Goal: Task Accomplishment & Management: Use online tool/utility

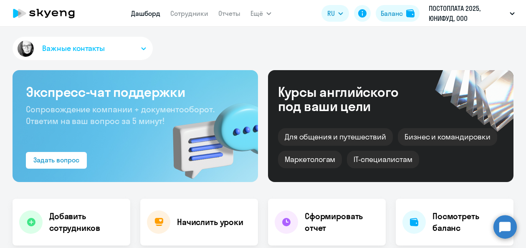
select select "30"
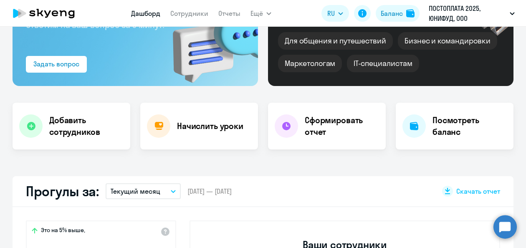
scroll to position [84, 0]
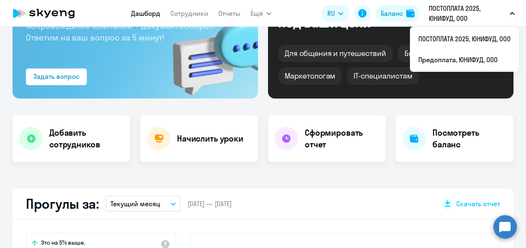
click at [447, 14] on p "ПОСТОПЛАТА 2025, ЮНИФУД, ООО" at bounding box center [468, 13] width 78 height 20
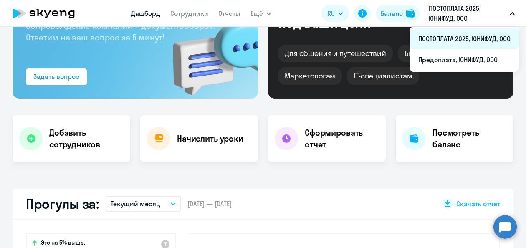
click at [449, 35] on li "ПОСТОПЛАТА 2025, ЮНИФУД, ООО" at bounding box center [464, 38] width 109 height 21
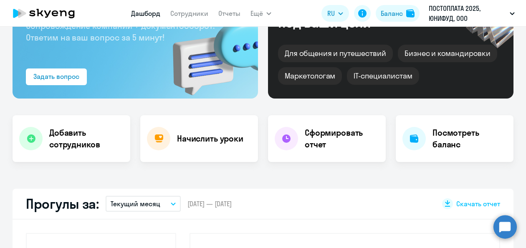
select select "30"
click at [177, 148] on div "Начислить уроки" at bounding box center [199, 138] width 118 height 47
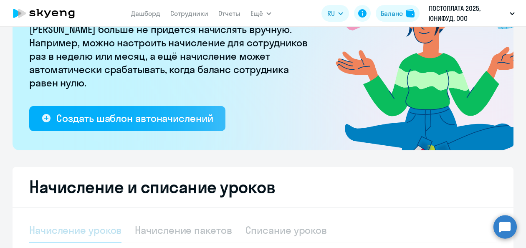
select select "10"
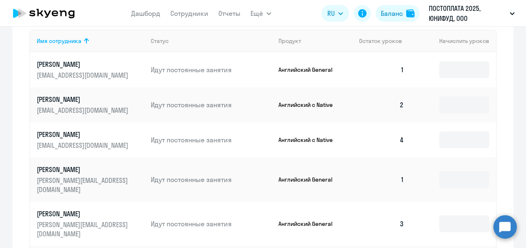
scroll to position [376, 0]
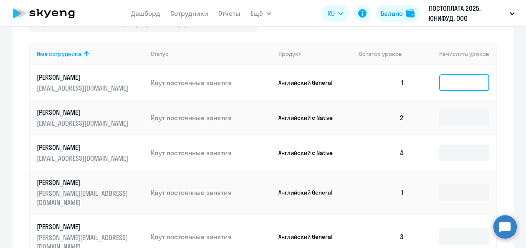
click at [453, 84] on input at bounding box center [464, 82] width 50 height 17
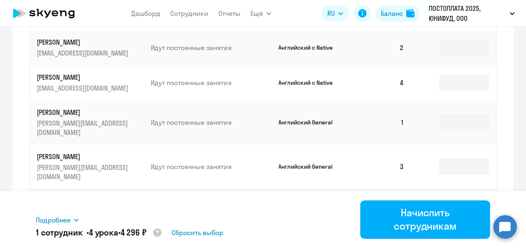
scroll to position [459, 0]
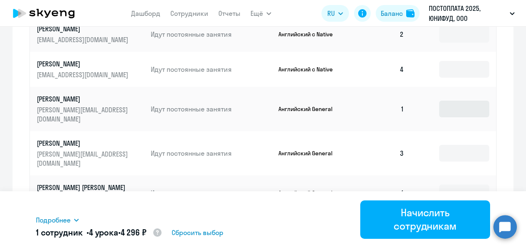
type input "4"
click at [461, 104] on input at bounding box center [464, 109] width 50 height 17
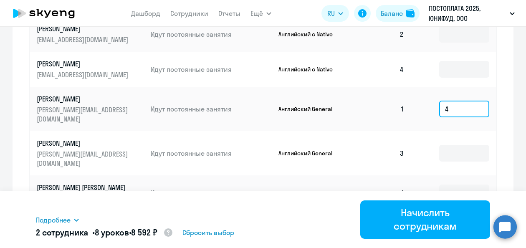
scroll to position [501, 0]
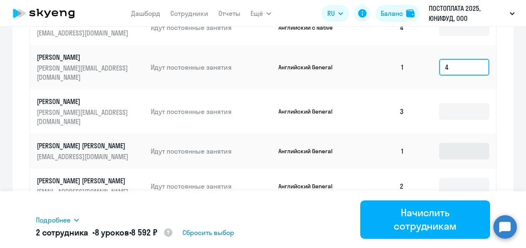
type input "4"
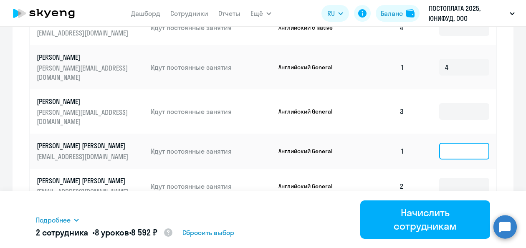
click at [458, 143] on input at bounding box center [464, 151] width 50 height 17
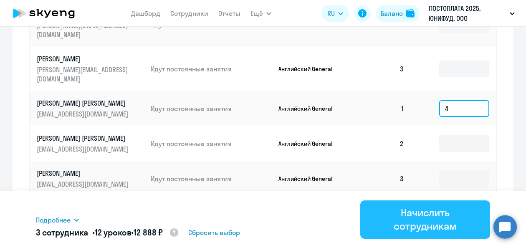
type input "4"
click at [420, 225] on div "Начислить сотрудникам" at bounding box center [425, 219] width 106 height 27
